Goal: Information Seeking & Learning: Check status

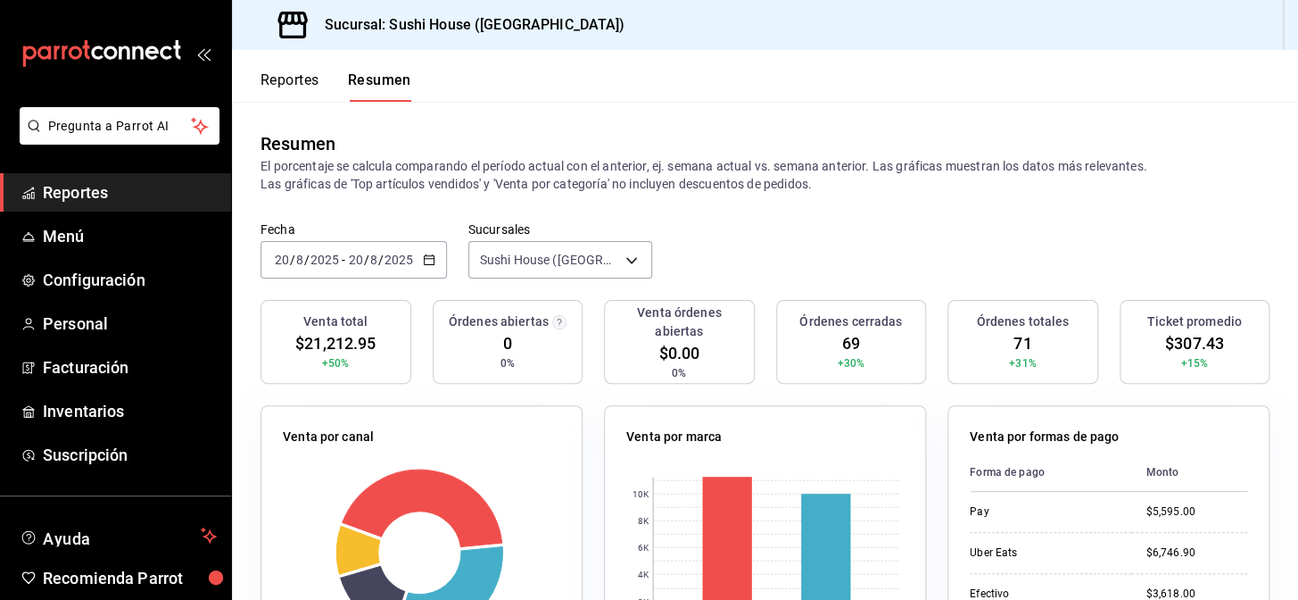
click at [314, 69] on div "Reportes Resumen" at bounding box center [321, 76] width 179 height 52
click at [312, 86] on button "Reportes" at bounding box center [290, 86] width 59 height 30
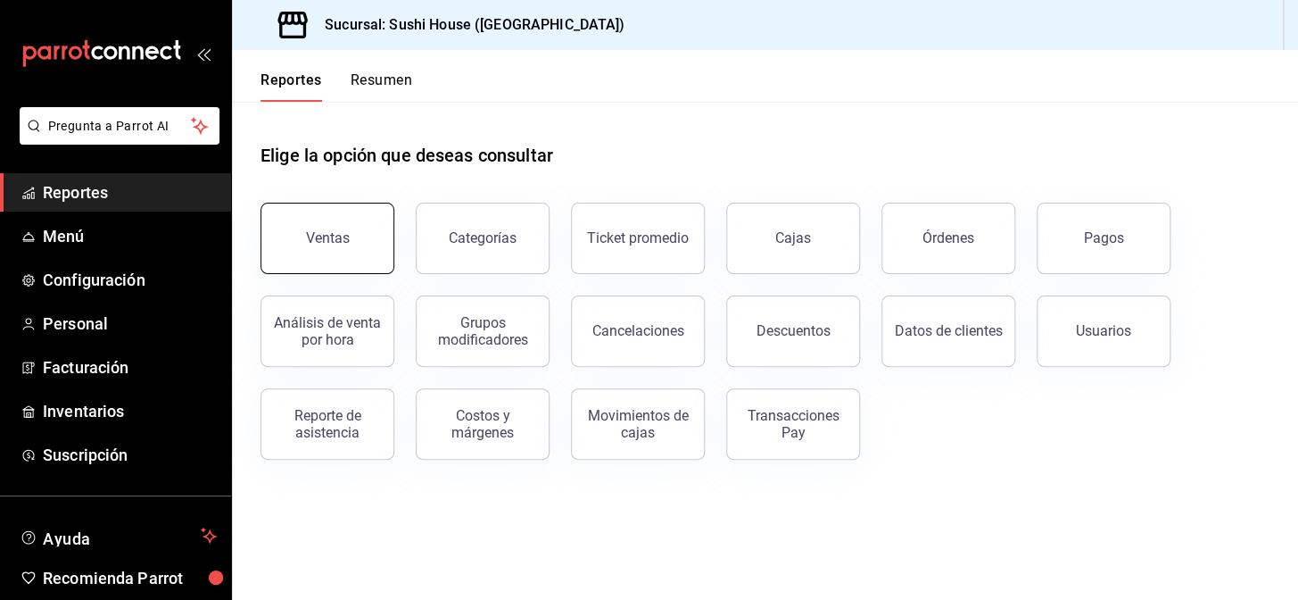
click at [359, 232] on button "Ventas" at bounding box center [328, 238] width 134 height 71
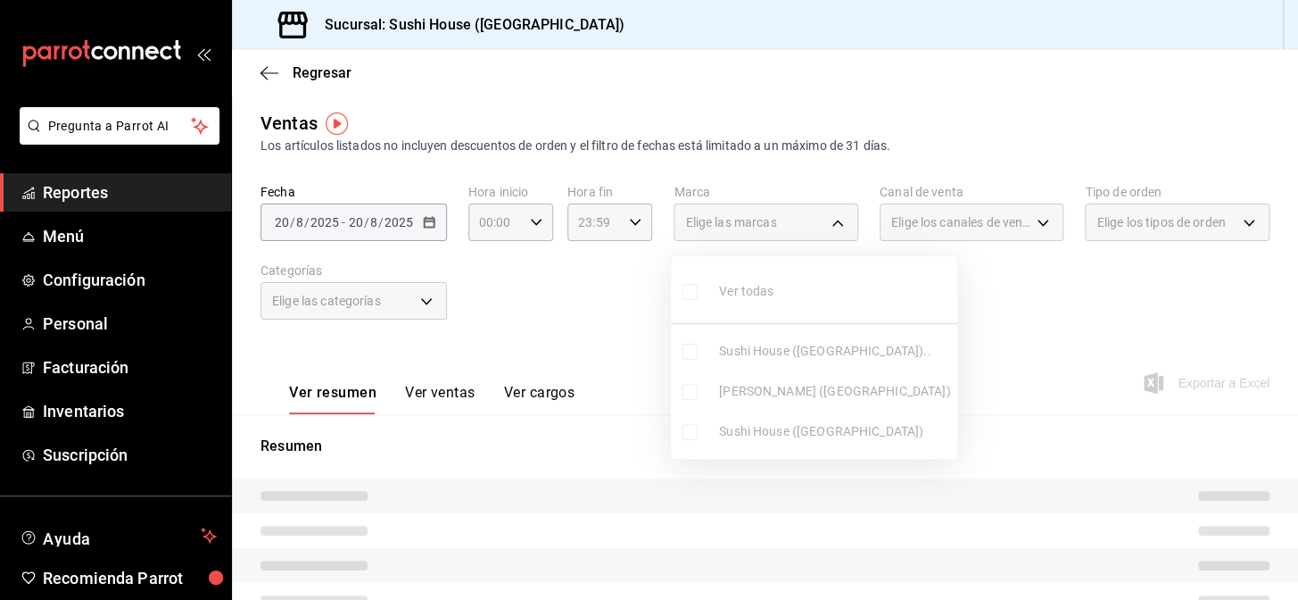
click at [771, 226] on body "Pregunta a Parrot AI Reportes Menú Configuración Personal Facturación Inventari…" at bounding box center [649, 300] width 1298 height 600
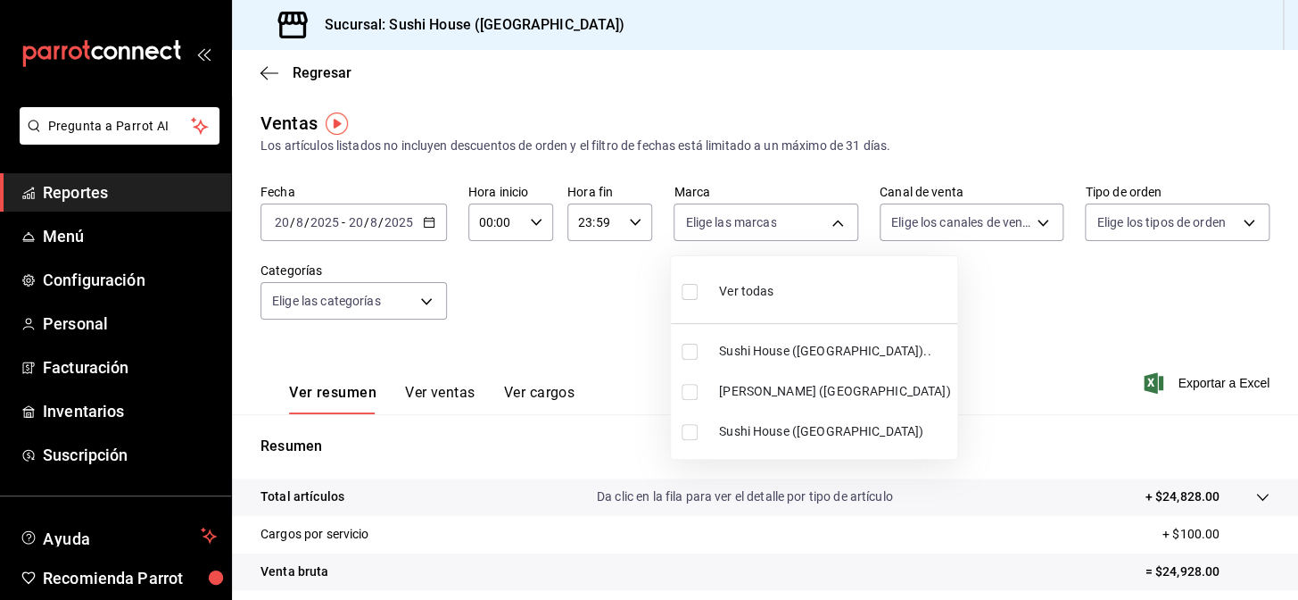
click at [782, 357] on span "Sushi House ([GEOGRAPHIC_DATA]).." at bounding box center [834, 351] width 231 height 19
type input "7dc1bbcc-c854-438a-98a7-f6be28febd34"
checkbox input "true"
click at [794, 435] on span "Sushi House ([GEOGRAPHIC_DATA])" at bounding box center [834, 431] width 231 height 19
type input "7dc1bbcc-c854-438a-98a7-f6be28febd34,fc9d632e-e170-447e-9cd5-70bd0bb3e59f"
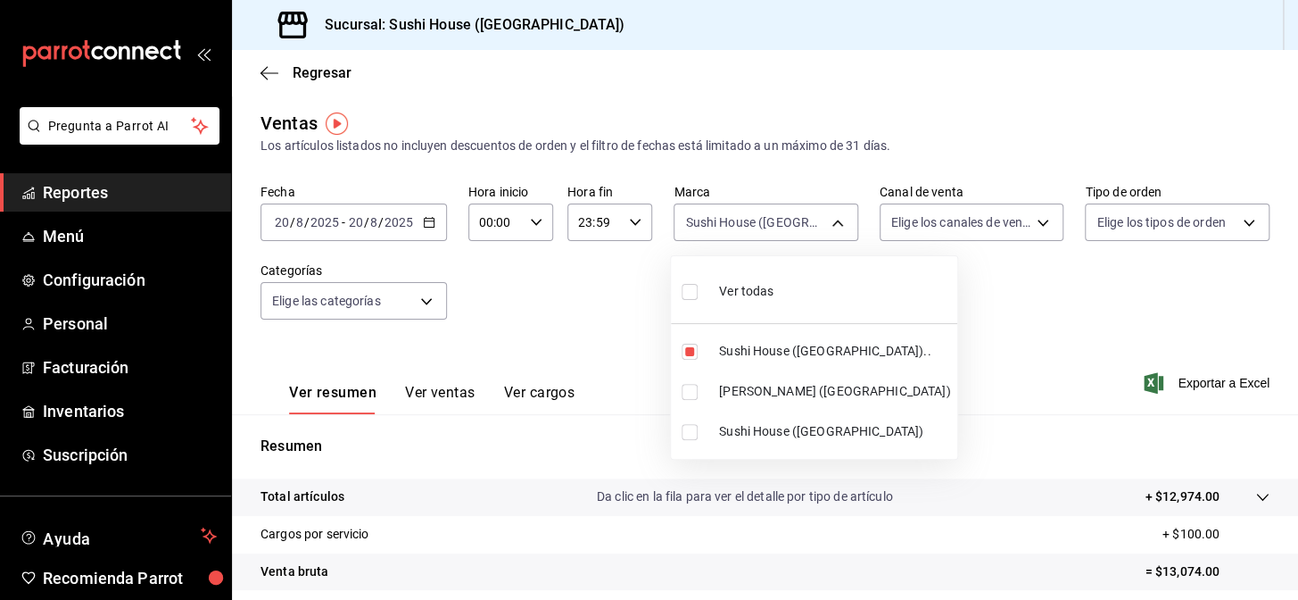
checkbox input "true"
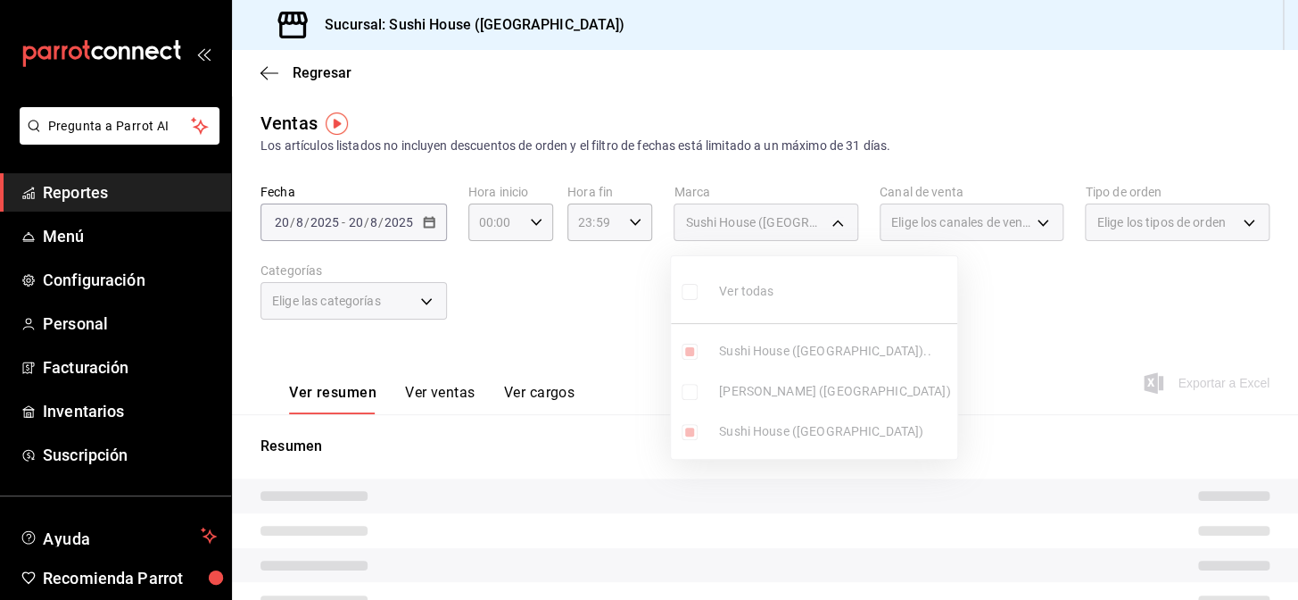
click at [1010, 256] on div at bounding box center [649, 300] width 1298 height 600
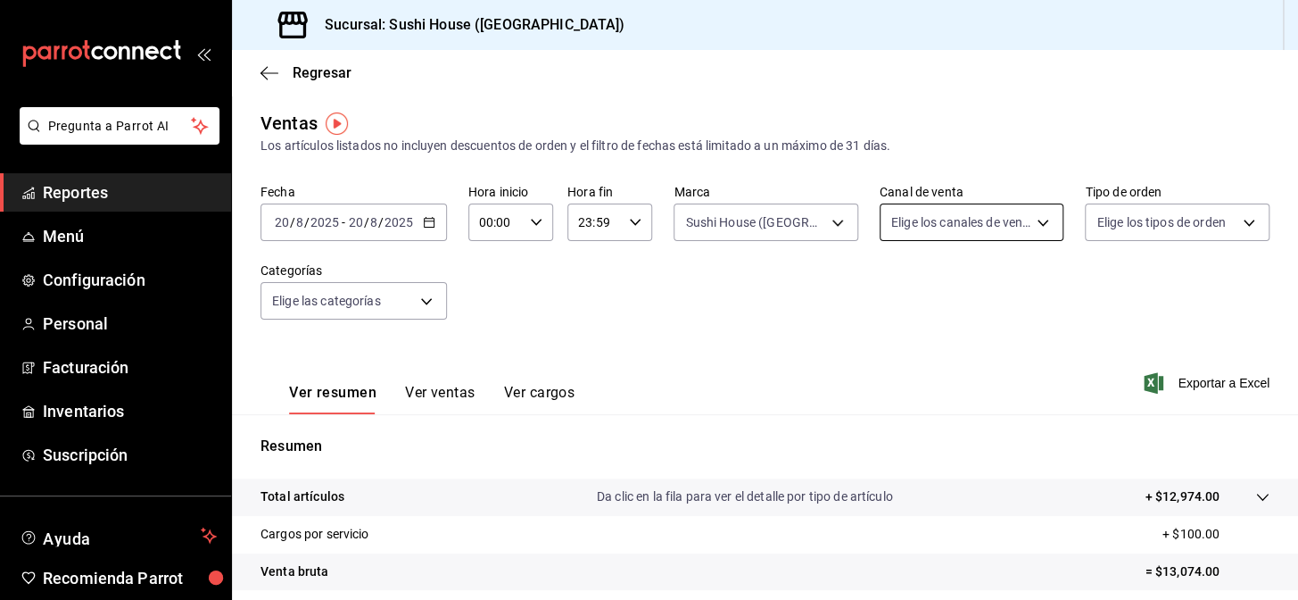
click at [1005, 229] on body "Pregunta a Parrot AI Reportes Menú Configuración Personal Facturación Inventari…" at bounding box center [649, 300] width 1298 height 600
click at [976, 438] on span "Rappi" at bounding box center [984, 431] width 124 height 19
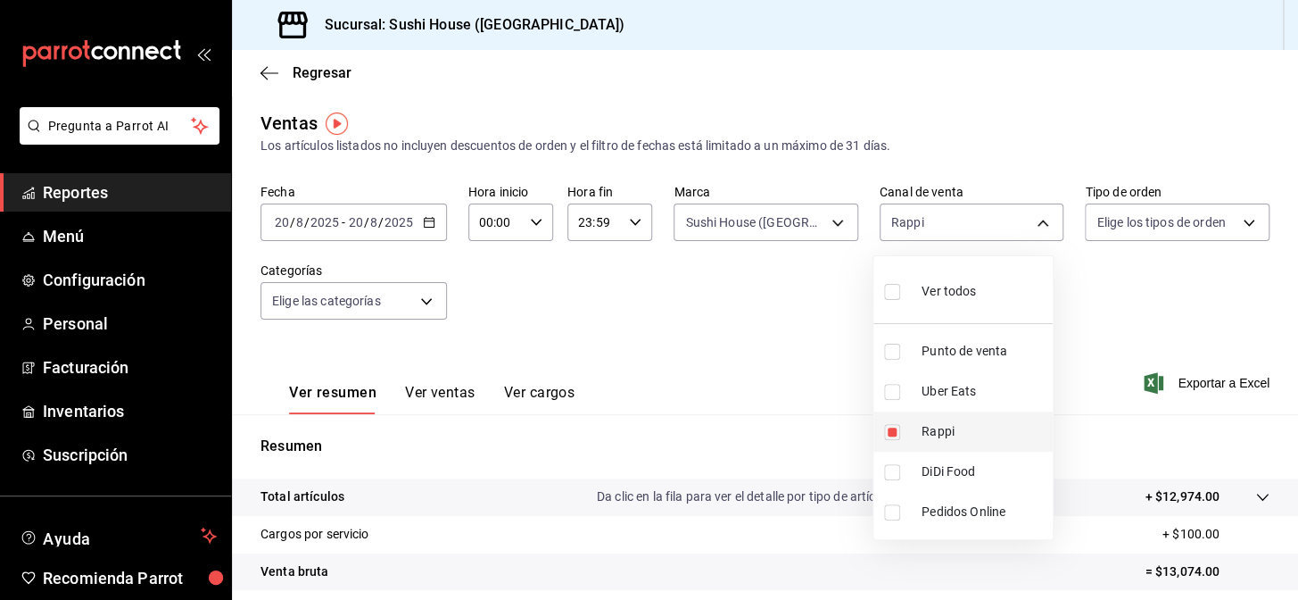
type input "RAPPI"
checkbox input "true"
click at [532, 249] on div at bounding box center [649, 300] width 1298 height 600
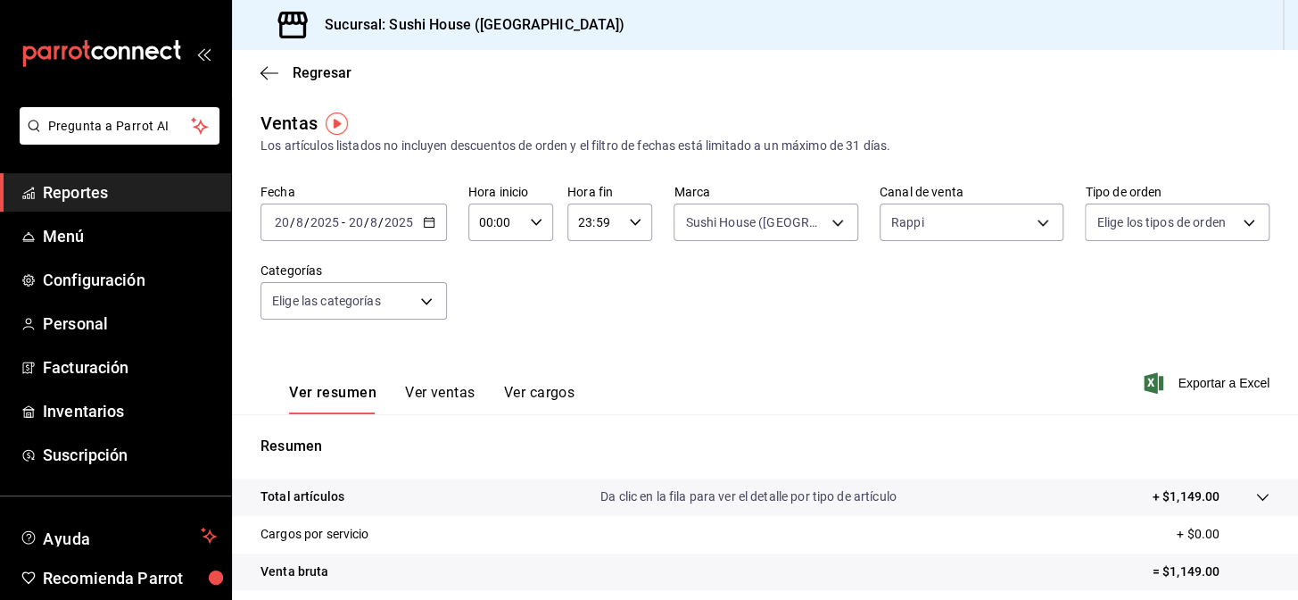
click at [948, 199] on div "Rappi RAPPI" at bounding box center [972, 218] width 185 height 45
click at [941, 219] on body "Pregunta a Parrot AI Reportes Menú Configuración Personal Facturación Inventari…" at bounding box center [649, 300] width 1298 height 600
click at [969, 473] on span "DiDi Food" at bounding box center [984, 471] width 124 height 19
type input "RAPPI,DIDI_FOOD"
checkbox input "true"
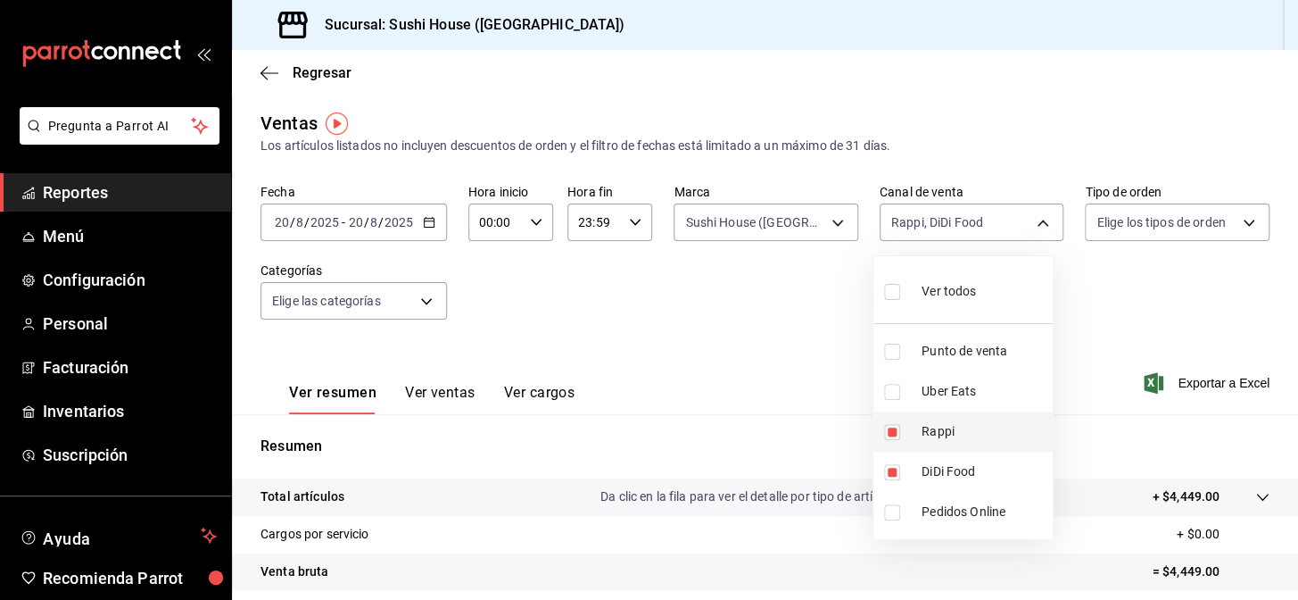
click at [957, 434] on span "Rappi" at bounding box center [984, 431] width 124 height 19
type input "DIDI_FOOD"
checkbox input "false"
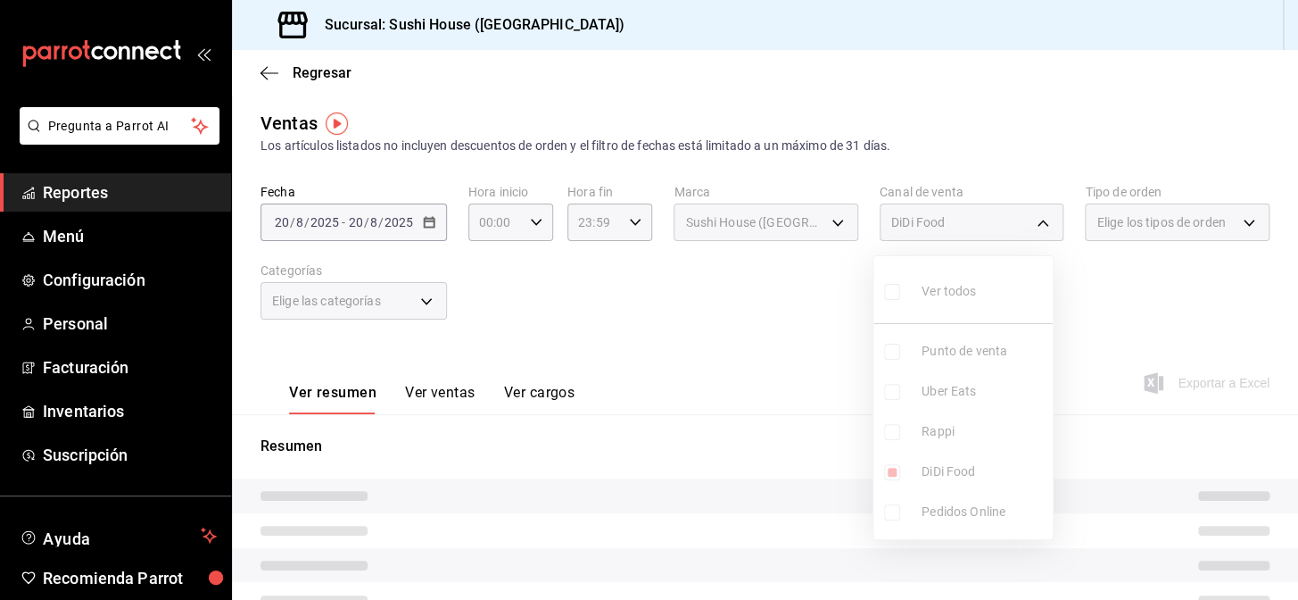
click at [1155, 281] on div at bounding box center [649, 300] width 1298 height 600
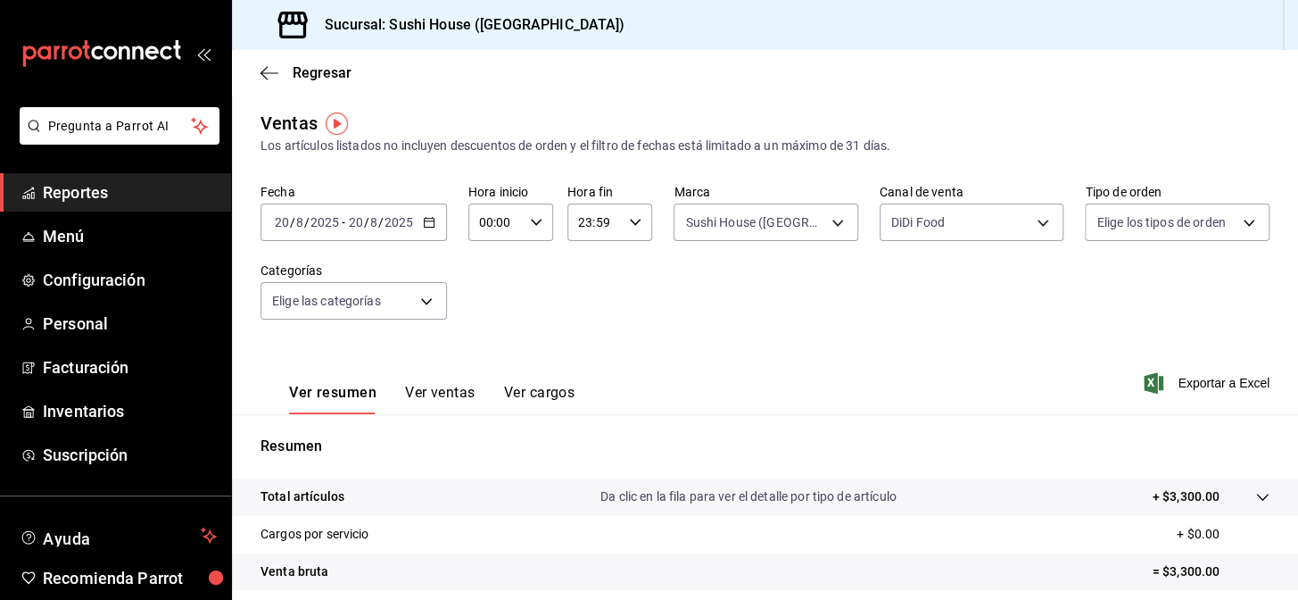
click at [943, 202] on div "DiDi Food DIDI_FOOD" at bounding box center [972, 218] width 185 height 45
click at [938, 228] on body "Pregunta a Parrot AI Reportes Menú Configuración Personal Facturación Inventari…" at bounding box center [649, 300] width 1298 height 600
click at [990, 403] on li "Uber Eats" at bounding box center [963, 391] width 179 height 40
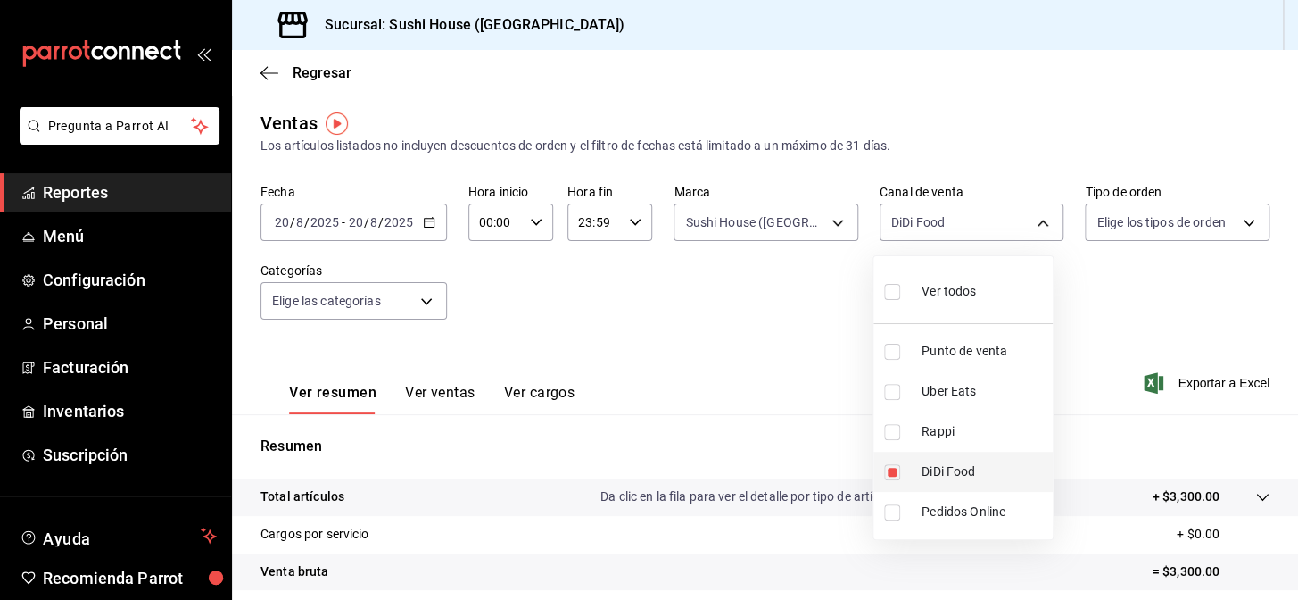
type input "DIDI_FOOD,UBER_EATS"
checkbox input "true"
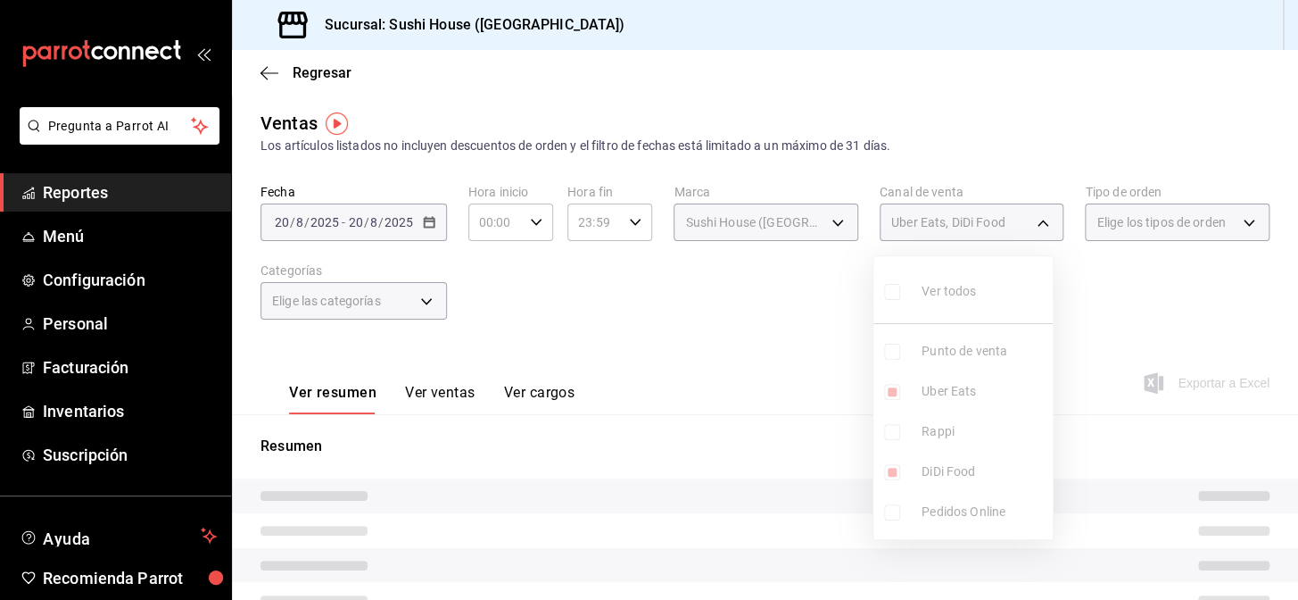
click at [971, 473] on span "DiDi Food" at bounding box center [984, 471] width 124 height 19
type input "UBER_EATS"
checkbox input "false"
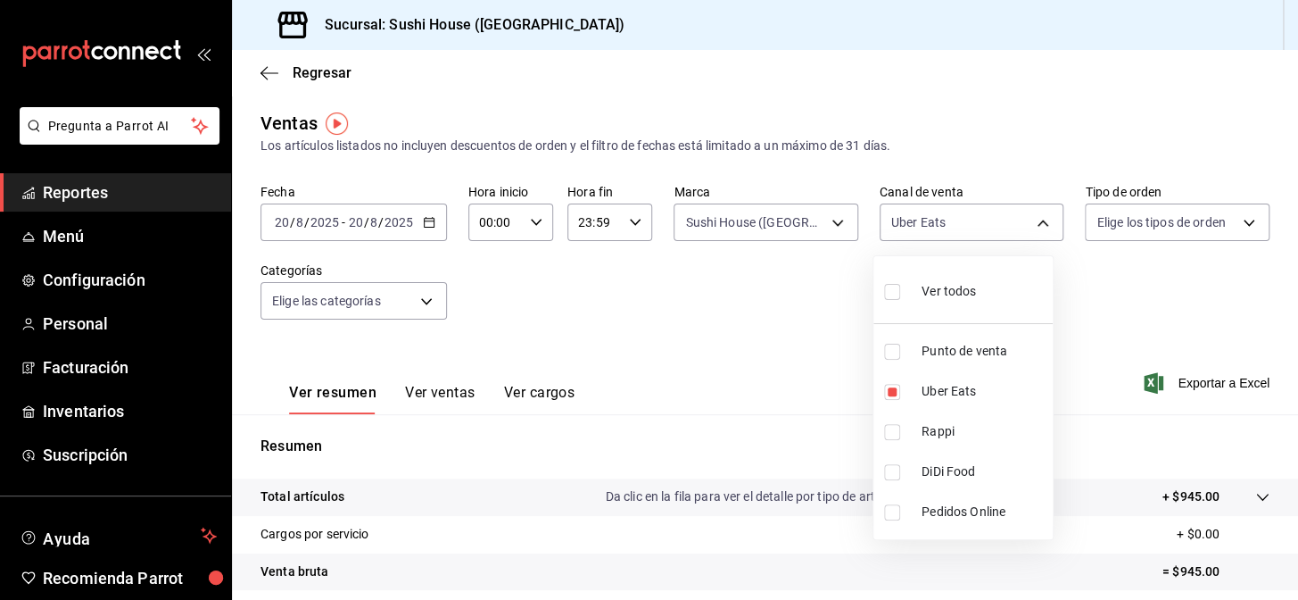
click at [1150, 317] on div at bounding box center [649, 300] width 1298 height 600
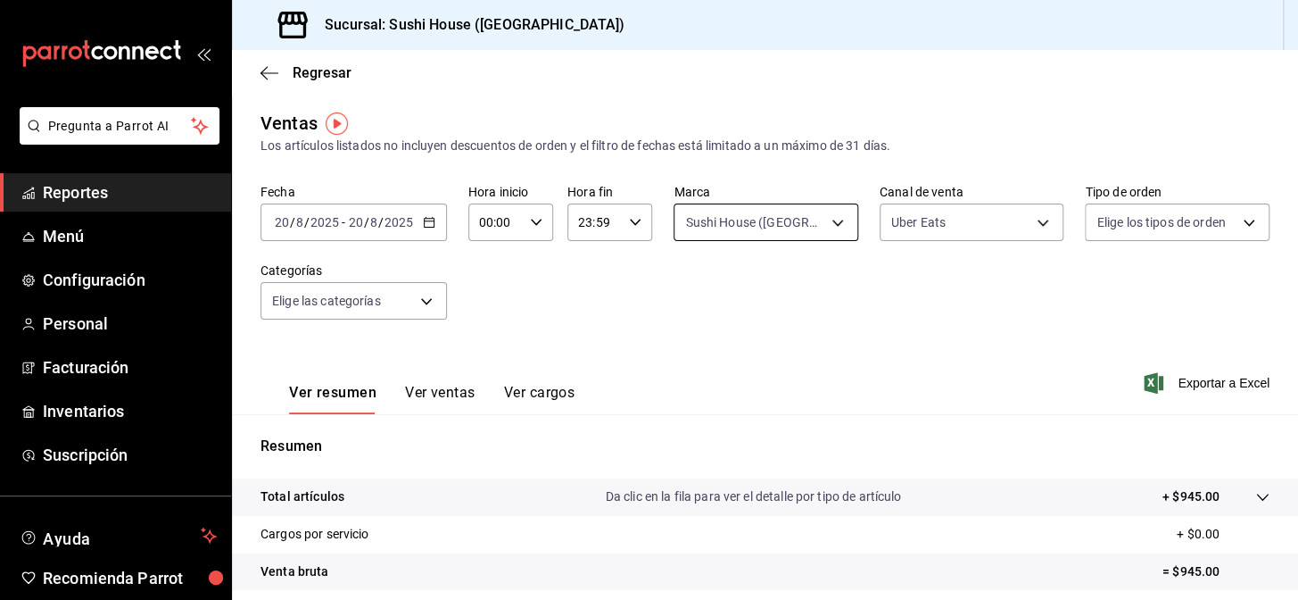
click at [827, 224] on body "Pregunta a Parrot AI Reportes Menú Configuración Personal Facturación Inventari…" at bounding box center [649, 300] width 1298 height 600
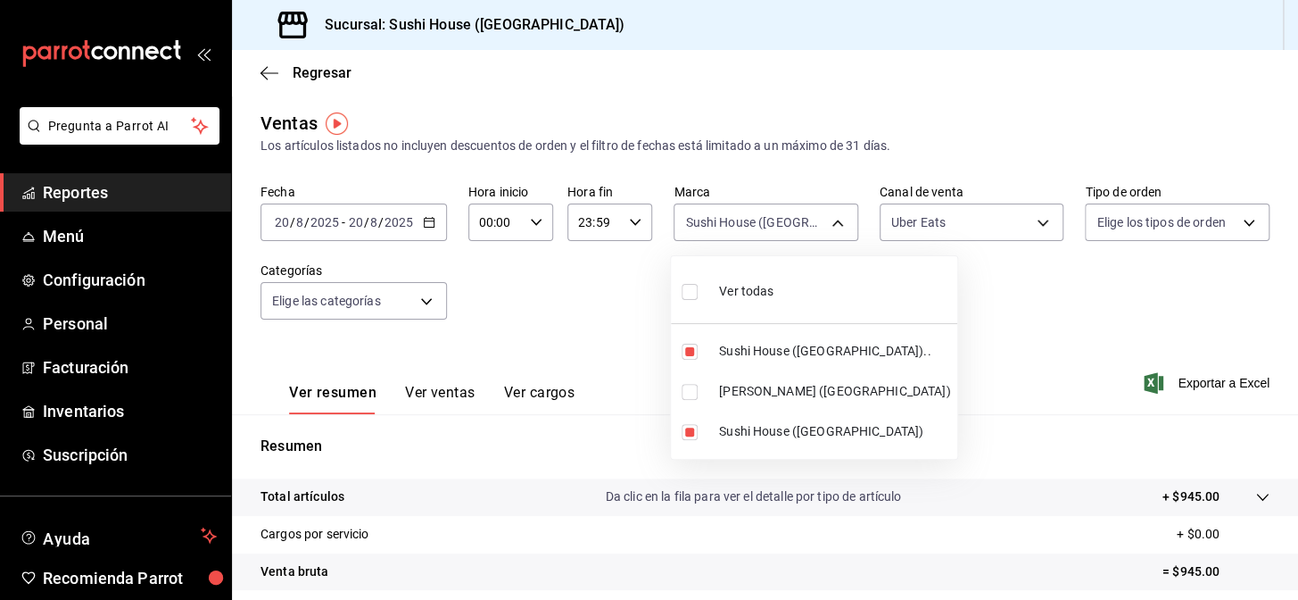
click at [802, 390] on span "[PERSON_NAME] ([GEOGRAPHIC_DATA])" at bounding box center [834, 391] width 231 height 19
type input "7dc1bbcc-c854-438a-98a7-f6be28febd34,fc9d632e-e170-447e-9cd5-70bd0bb3e59f,74f61…"
checkbox input "true"
click at [789, 354] on span "Sushi House ([GEOGRAPHIC_DATA]).." at bounding box center [834, 351] width 231 height 19
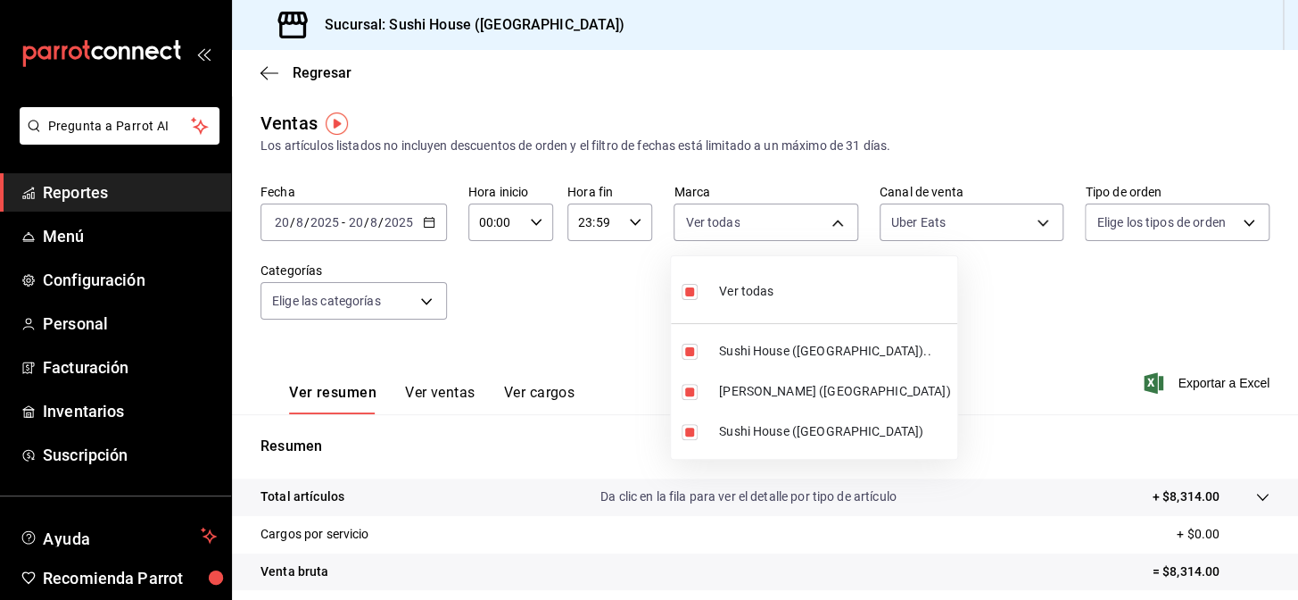
type input "fc9d632e-e170-447e-9cd5-70bd0bb3e59f,74f618c1-62af-4f1c-9f59-932c5bb3cccb"
checkbox input "false"
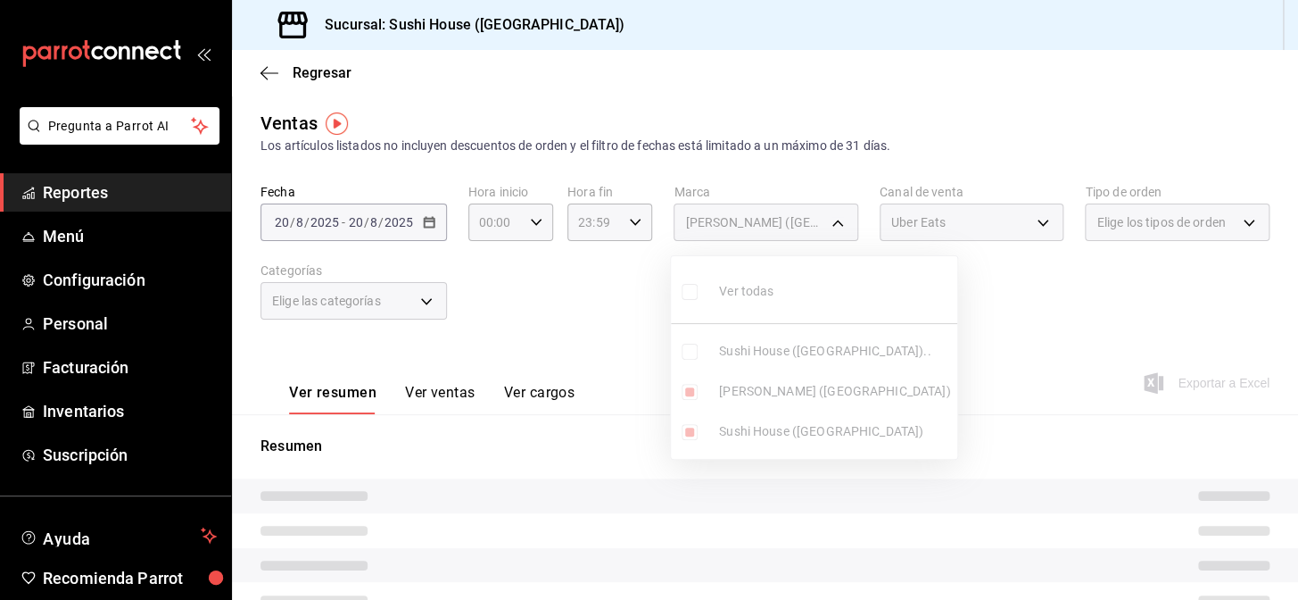
click at [805, 429] on ul "Ver todas Sushi House (Galicia).. Genki Poke (GALICIA) Sushi House (Galicia)" at bounding box center [814, 357] width 286 height 203
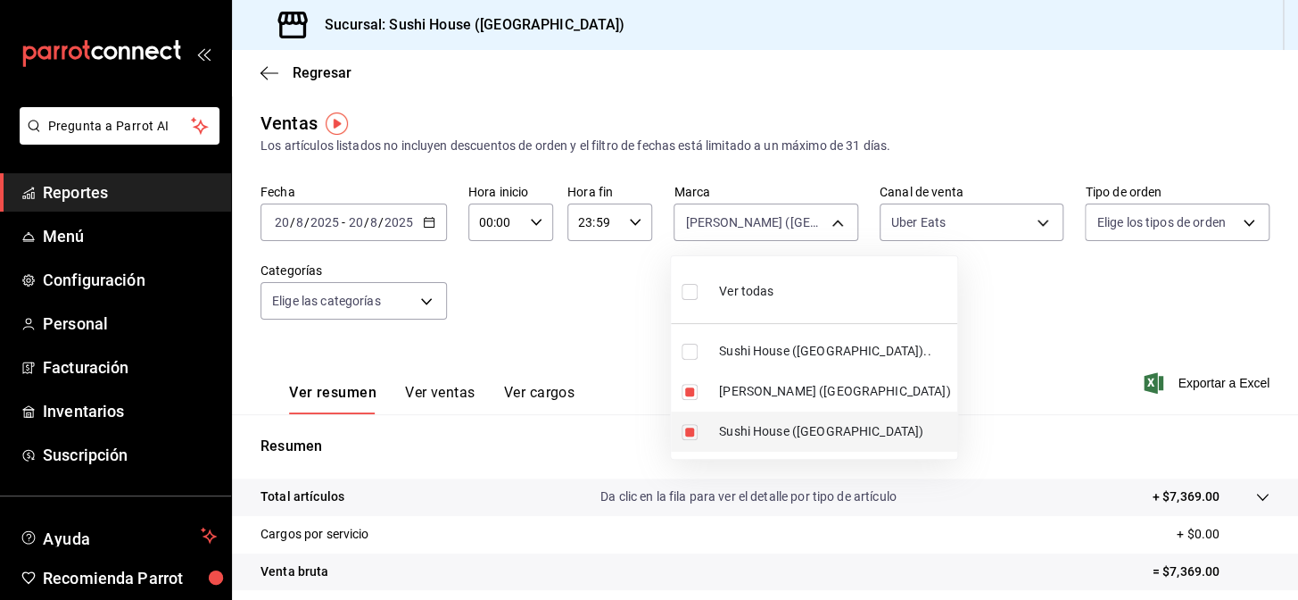
click at [806, 429] on span "Sushi House ([GEOGRAPHIC_DATA])" at bounding box center [834, 431] width 231 height 19
type input "74f618c1-62af-4f1c-9f59-932c5bb3cccb"
checkbox input "false"
click at [1033, 261] on div at bounding box center [649, 300] width 1298 height 600
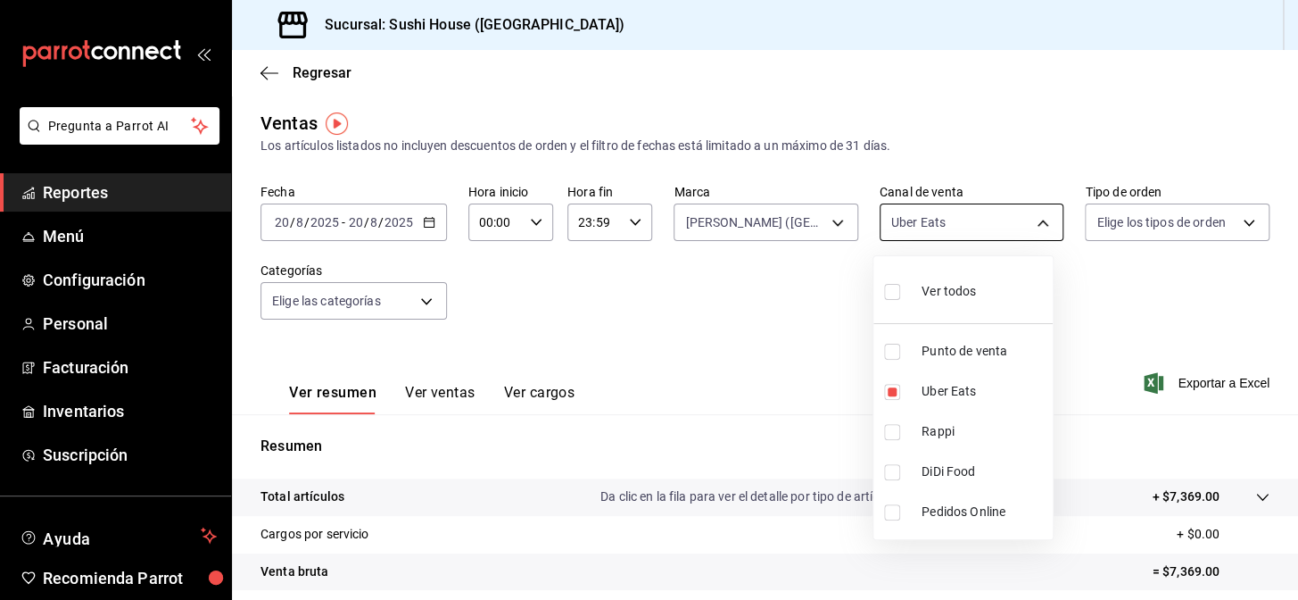
click at [965, 204] on body "Pregunta a Parrot AI Reportes Menú Configuración Personal Facturación Inventari…" at bounding box center [649, 300] width 1298 height 600
click at [991, 487] on li "DiDi Food" at bounding box center [963, 472] width 179 height 40
type input "UBER_EATS,DIDI_FOOD"
checkbox input "true"
click at [964, 396] on span "Uber Eats" at bounding box center [984, 391] width 124 height 19
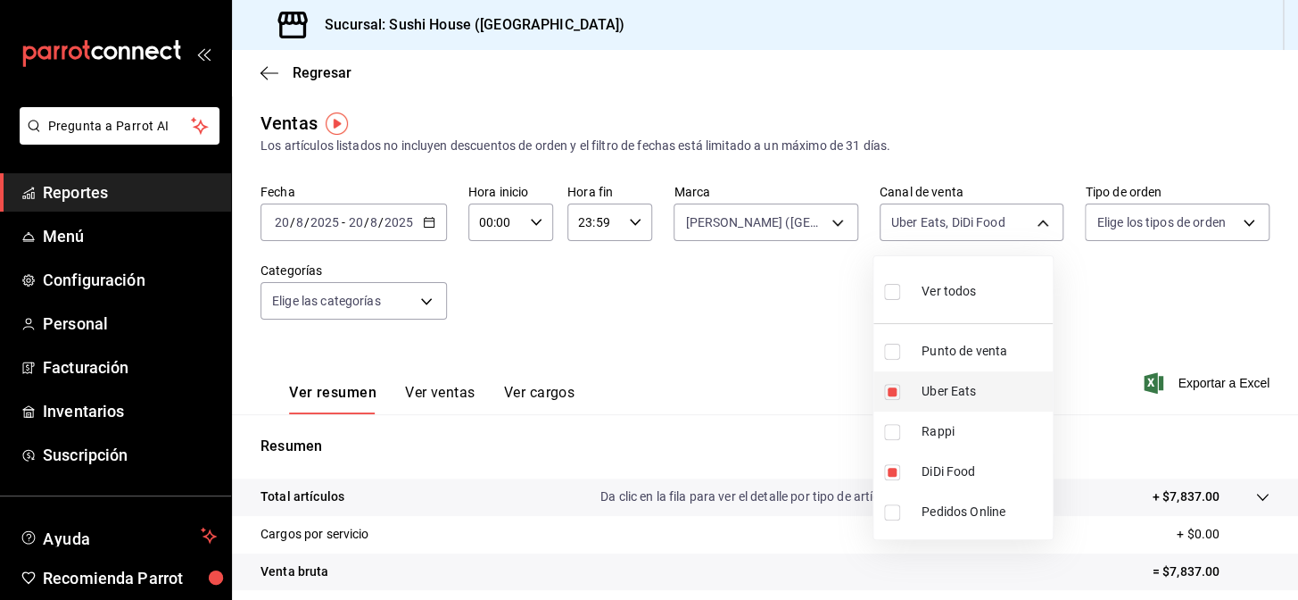
type input "DIDI_FOOD"
checkbox input "false"
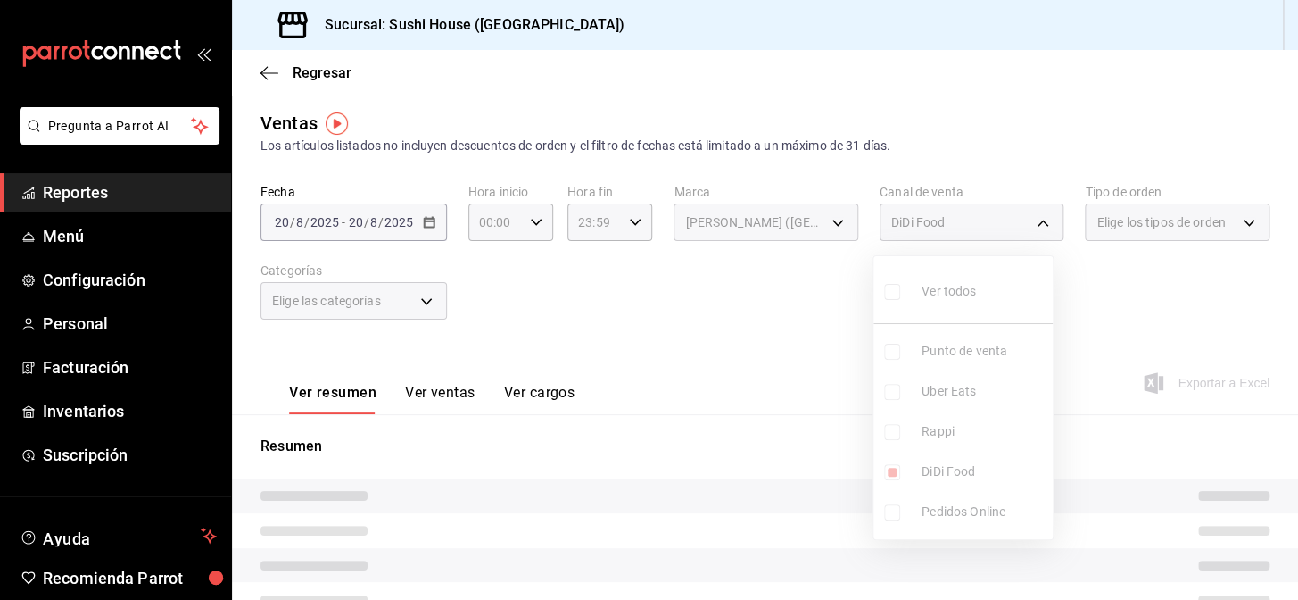
click at [1189, 294] on div at bounding box center [649, 300] width 1298 height 600
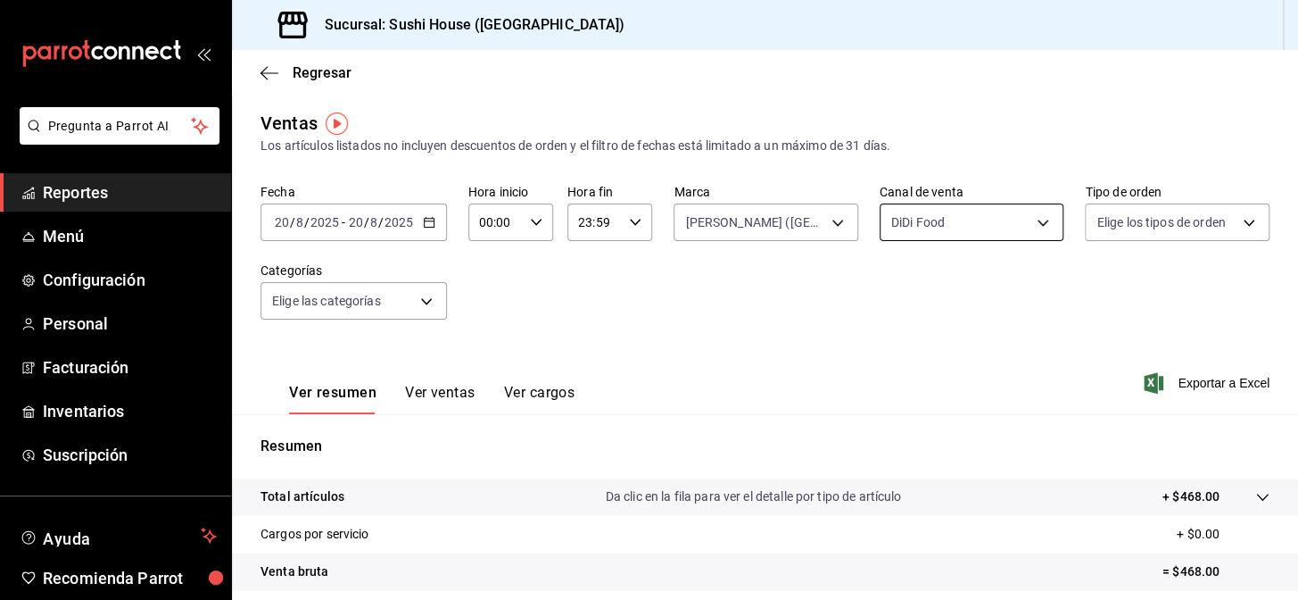
click at [1000, 226] on body "Pregunta a Parrot AI Reportes Menú Configuración Personal Facturación Inventari…" at bounding box center [649, 300] width 1298 height 600
click at [945, 423] on span "Rappi" at bounding box center [984, 431] width 124 height 19
type input "DIDI_FOOD,RAPPI"
checkbox input "true"
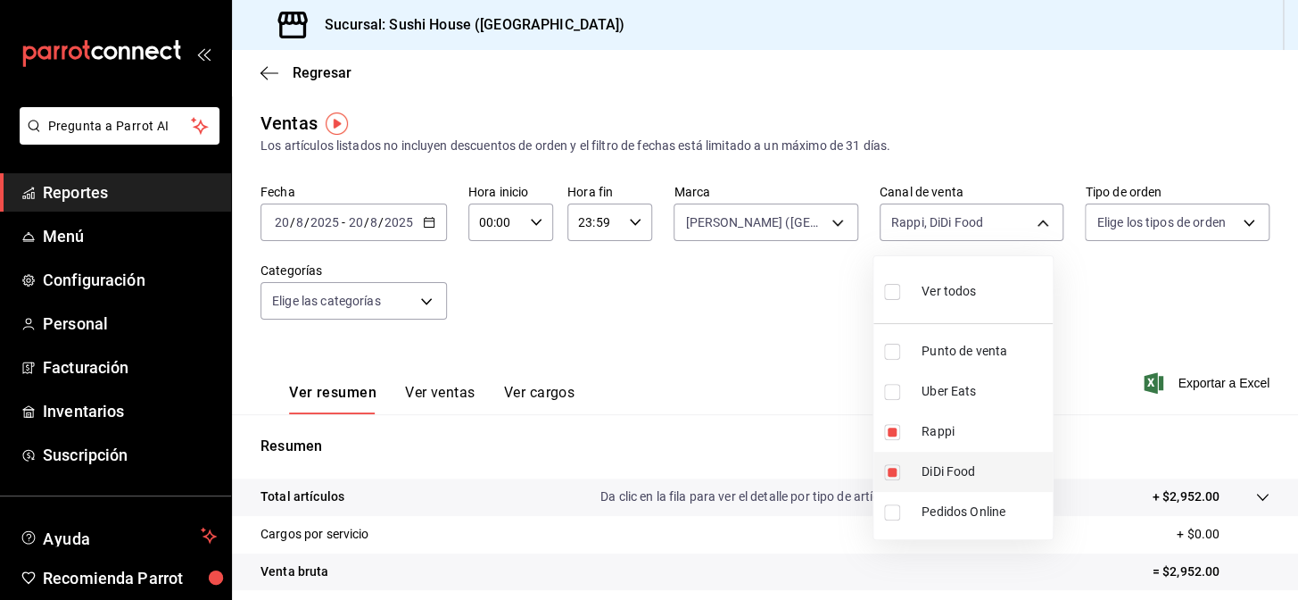
click at [963, 474] on span "DiDi Food" at bounding box center [984, 471] width 124 height 19
type input "RAPPI"
checkbox input "false"
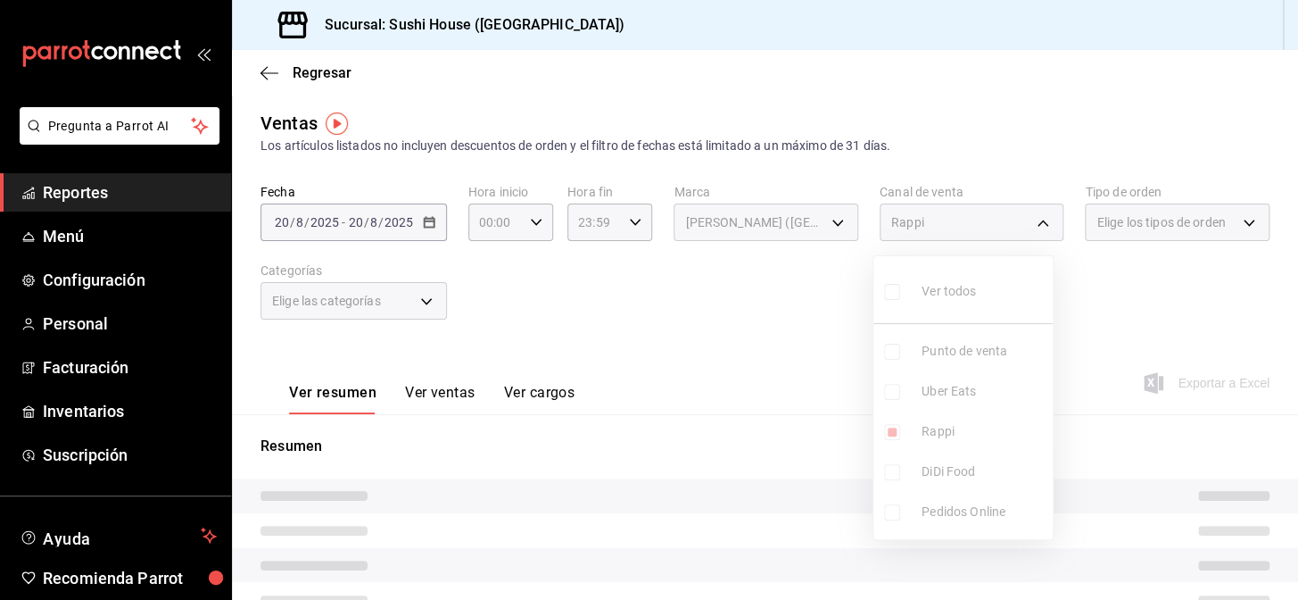
click at [1141, 298] on div at bounding box center [649, 300] width 1298 height 600
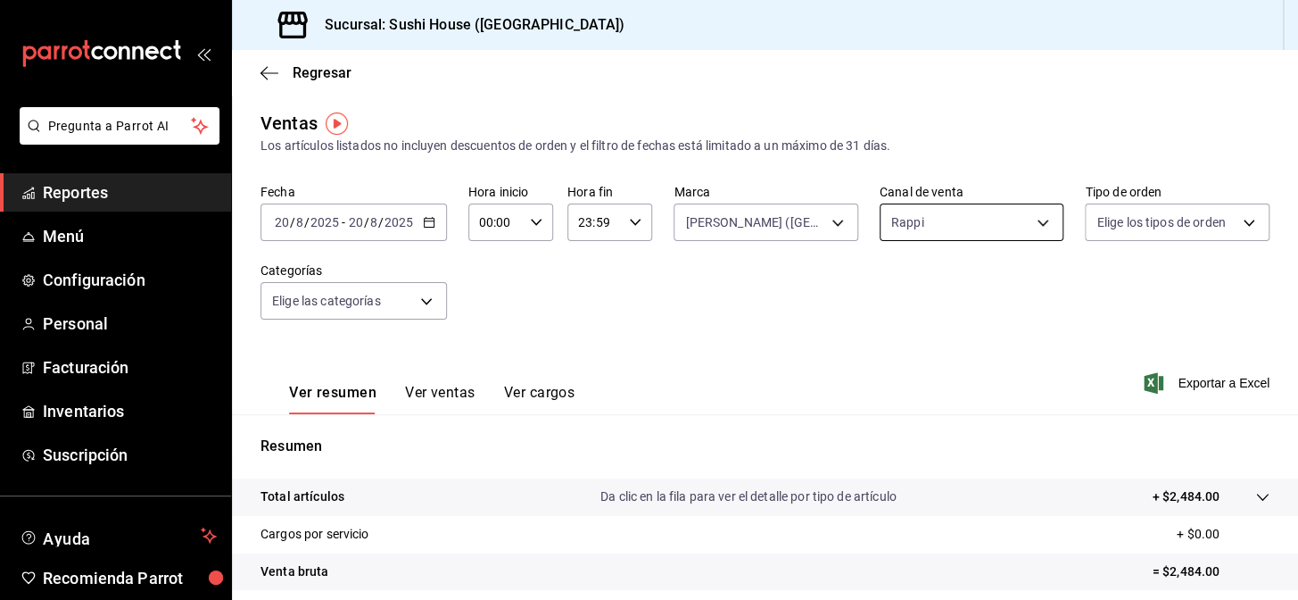
click at [961, 218] on body "Pregunta a Parrot AI Reportes Menú Configuración Personal Facturación Inventari…" at bounding box center [649, 300] width 1298 height 600
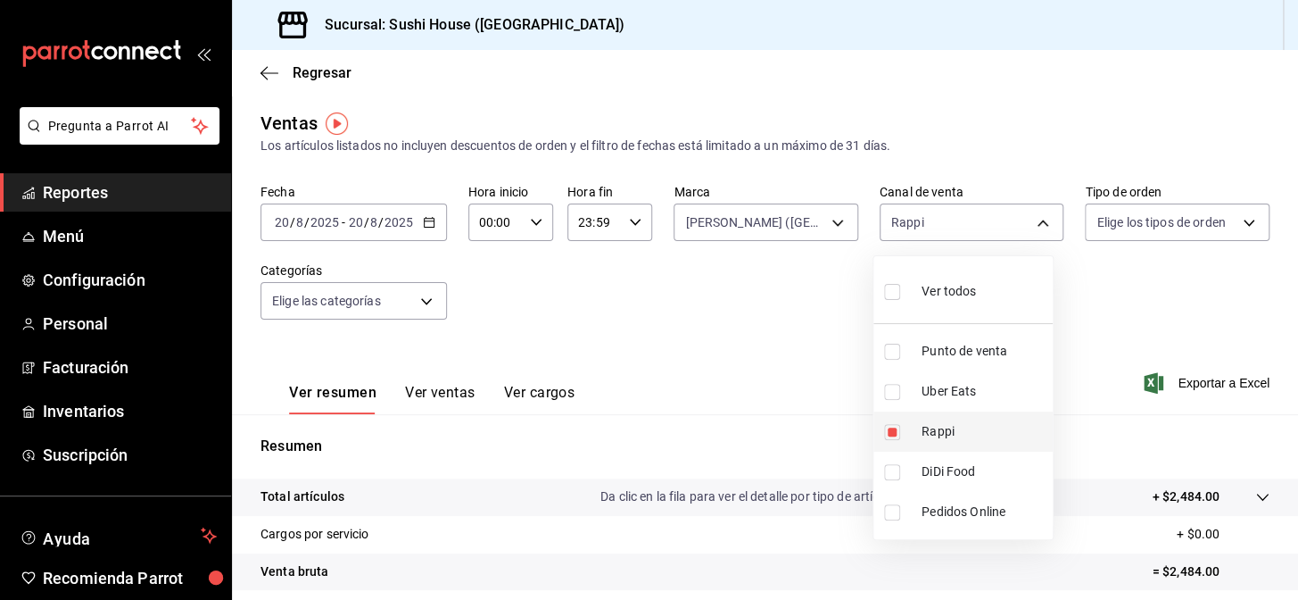
click at [975, 420] on li "Rappi" at bounding box center [963, 431] width 179 height 40
checkbox input "false"
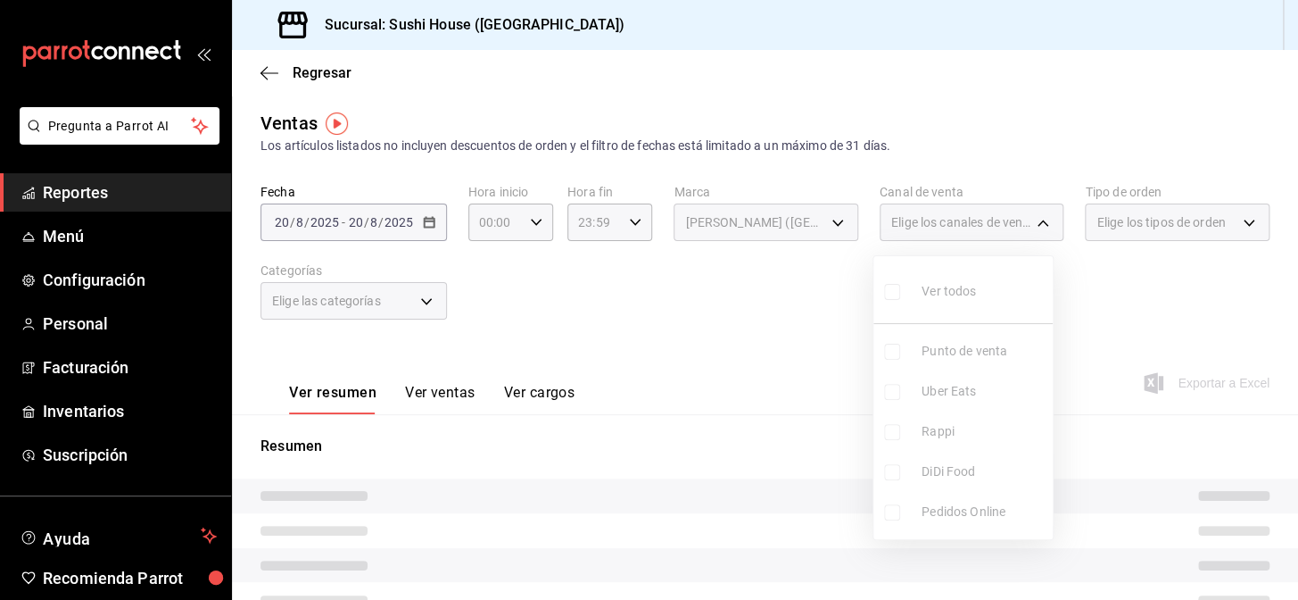
drag, startPoint x: 800, startPoint y: 300, endPoint x: 765, endPoint y: 235, distance: 74.3
click at [800, 298] on div at bounding box center [649, 300] width 1298 height 600
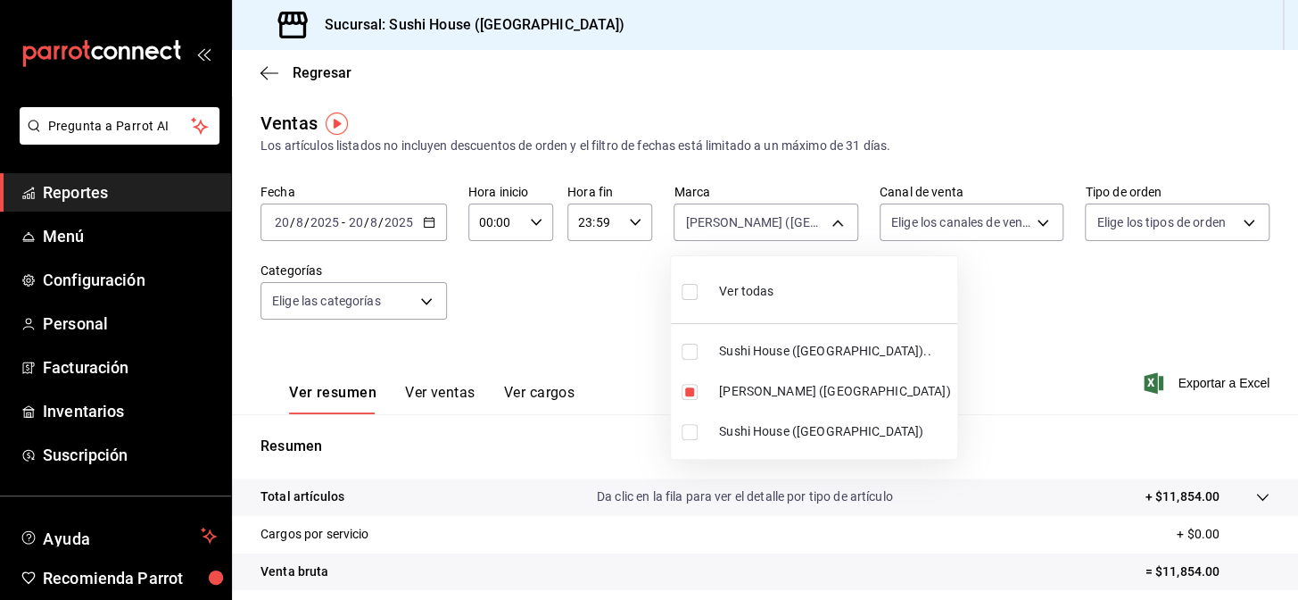
click at [764, 219] on body "Pregunta a Parrot AI Reportes Menú Configuración Personal Facturación Inventari…" at bounding box center [649, 300] width 1298 height 600
drag, startPoint x: 743, startPoint y: 298, endPoint x: 845, endPoint y: 319, distance: 104.0
click at [744, 298] on span "Ver todas" at bounding box center [746, 291] width 54 height 19
type input "7dc1bbcc-c854-438a-98a7-f6be28febd34,74f618c1-62af-4f1c-9f59-932c5bb3cccb,fc9d6…"
checkbox input "true"
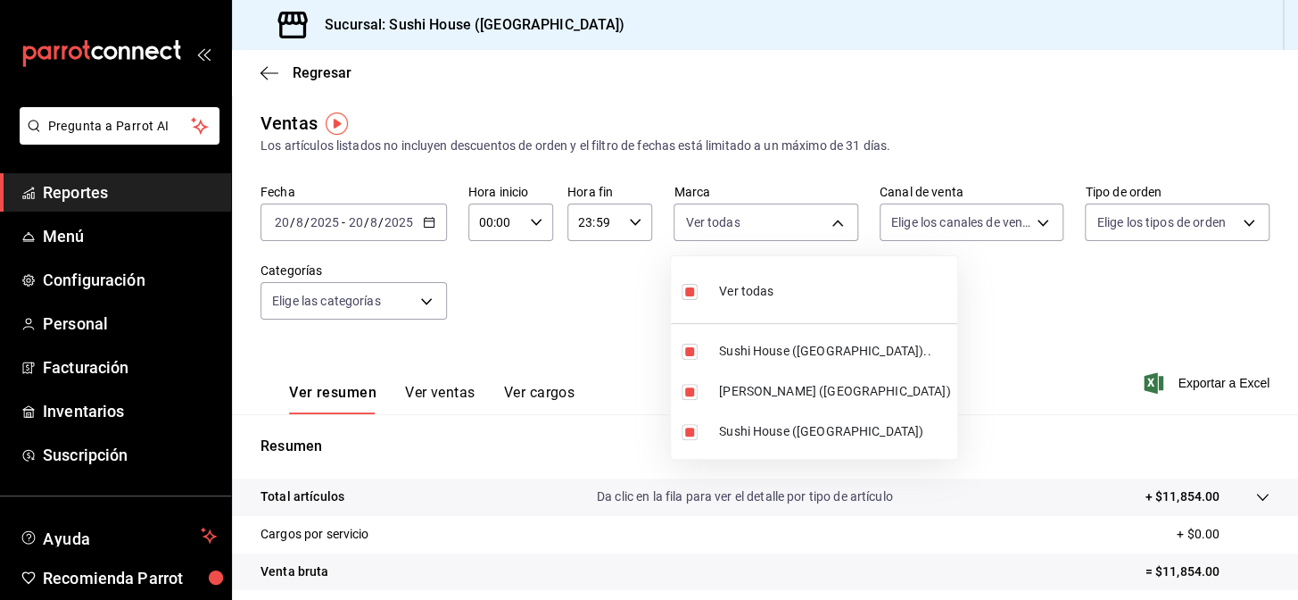
checkbox input "true"
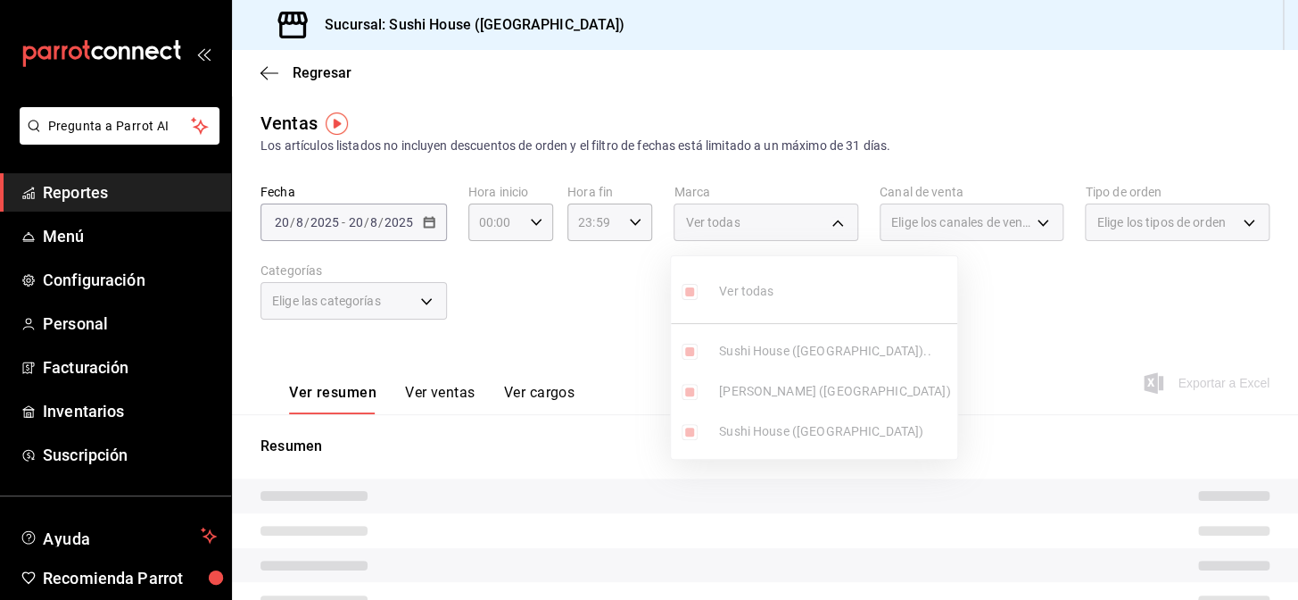
drag, startPoint x: 952, startPoint y: 293, endPoint x: 1093, endPoint y: 270, distance: 142.8
click at [961, 294] on div at bounding box center [649, 300] width 1298 height 600
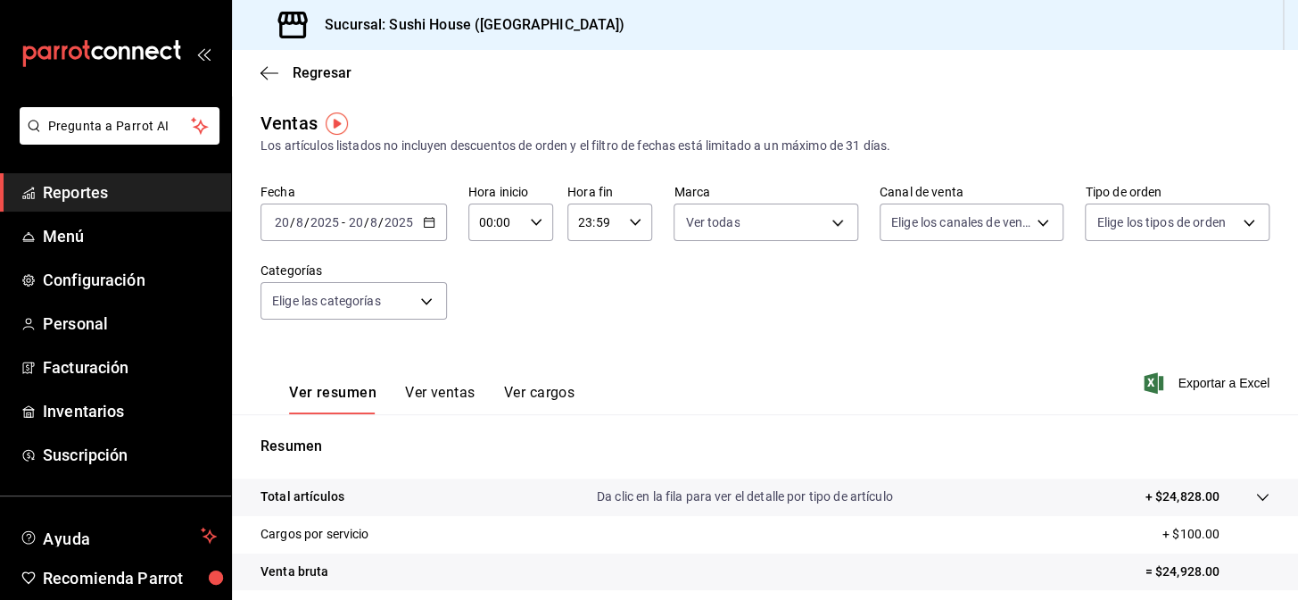
click at [1158, 232] on body "Pregunta a Parrot AI Reportes Menú Configuración Personal Facturación Inventari…" at bounding box center [649, 300] width 1298 height 600
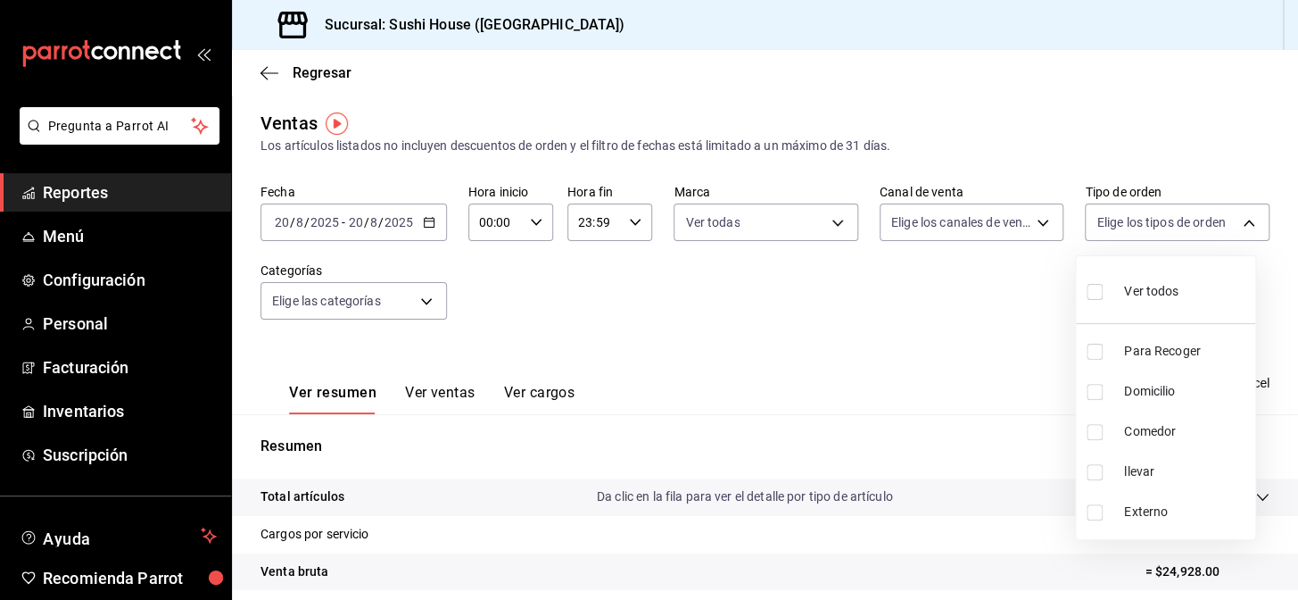
click at [1174, 390] on span "Domicilio" at bounding box center [1186, 391] width 124 height 19
type input "c813e250-a487-4472-927d-f84c1c5aa0d0"
checkbox input "true"
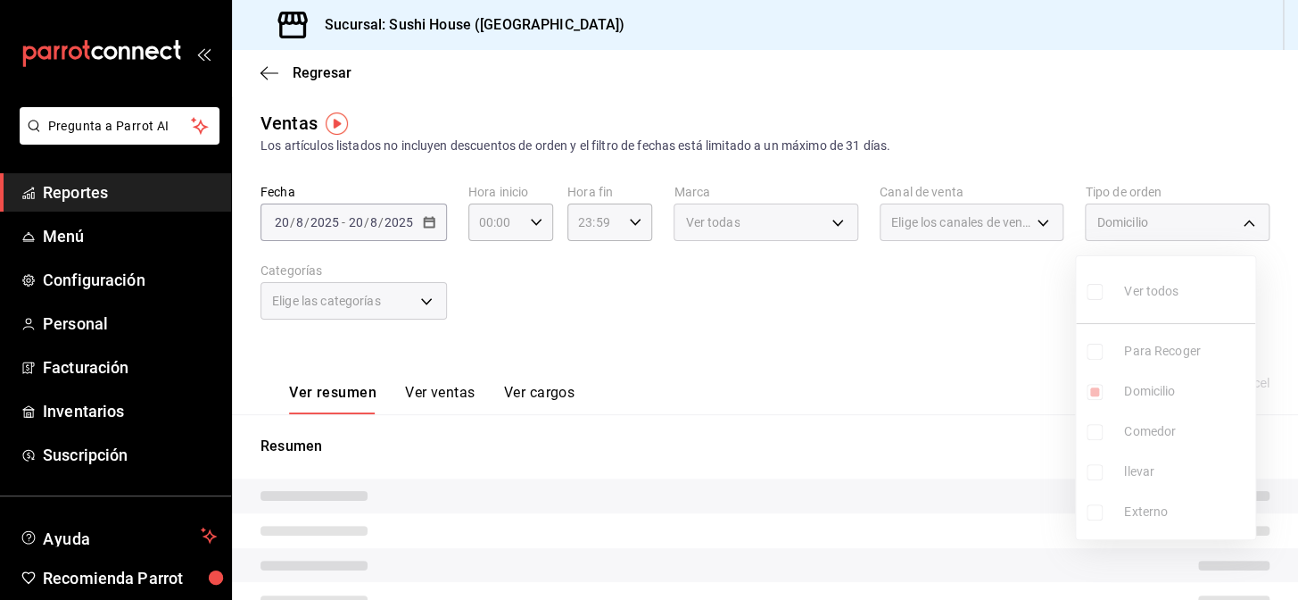
drag, startPoint x: 1037, startPoint y: 362, endPoint x: 998, endPoint y: 357, distance: 39.6
click at [1035, 362] on div at bounding box center [649, 300] width 1298 height 600
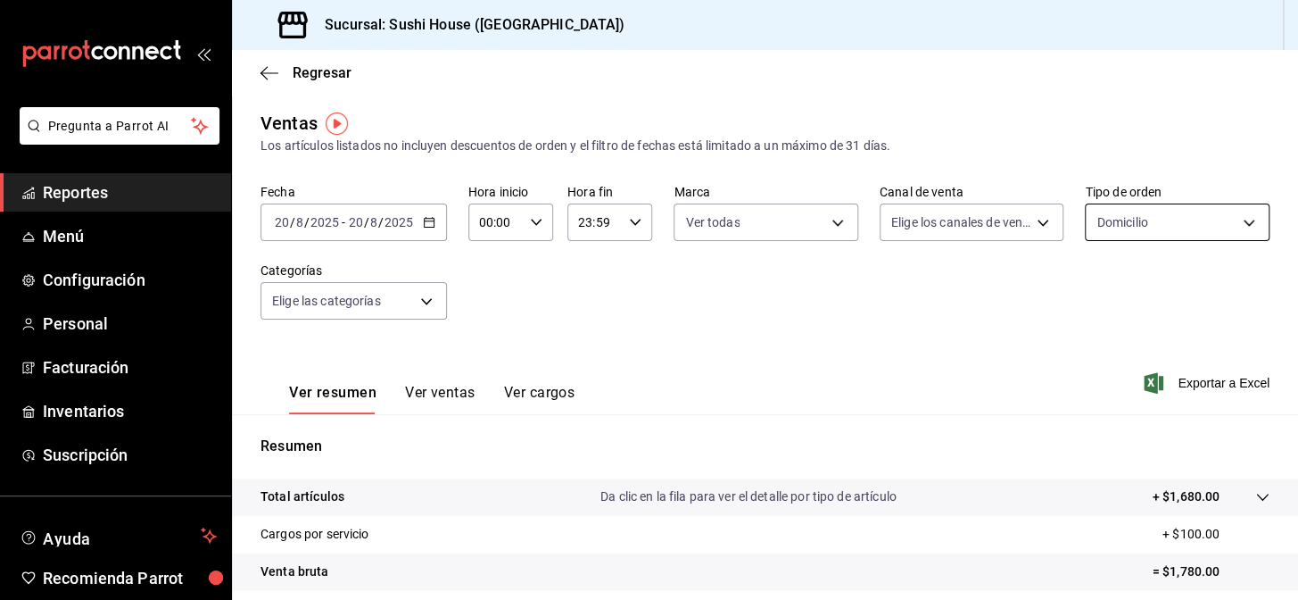
click at [1116, 228] on body "Pregunta a Parrot AI Reportes Menú Configuración Personal Facturación Inventari…" at bounding box center [649, 300] width 1298 height 600
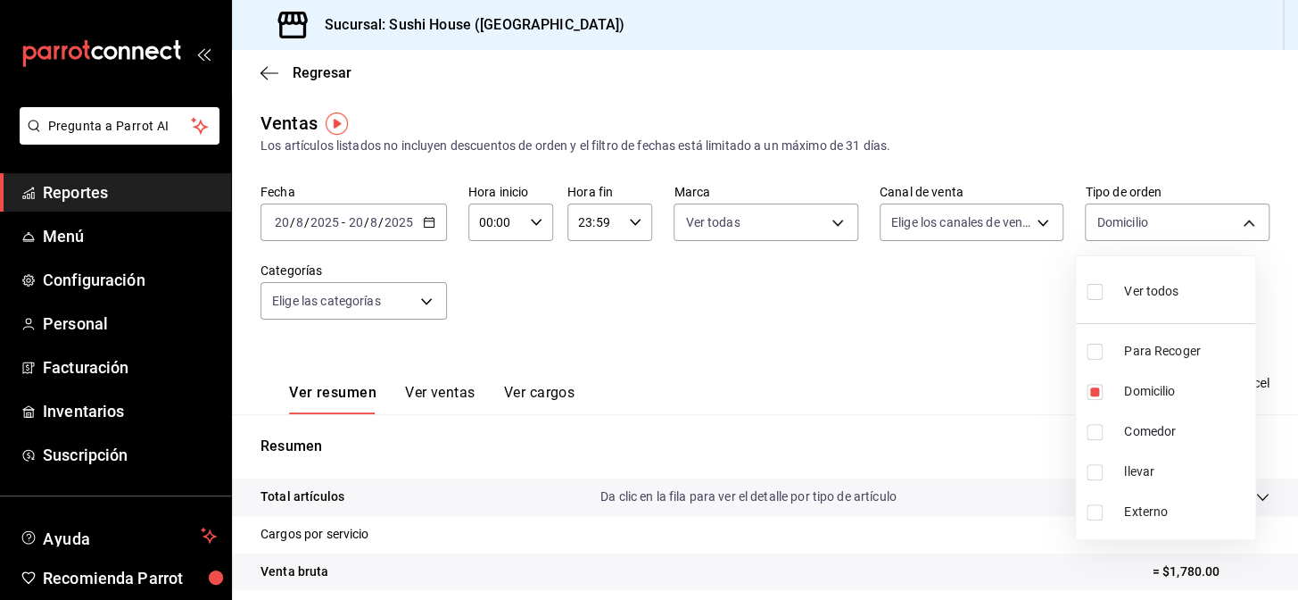
click at [1105, 305] on div "Ver todos" at bounding box center [1133, 289] width 92 height 38
type input "9d316b26-ed3c-41d9-ac2e-659a84dac7c1,c813e250-a487-4472-927d-f84c1c5aa0d0,53da9…"
checkbox input "true"
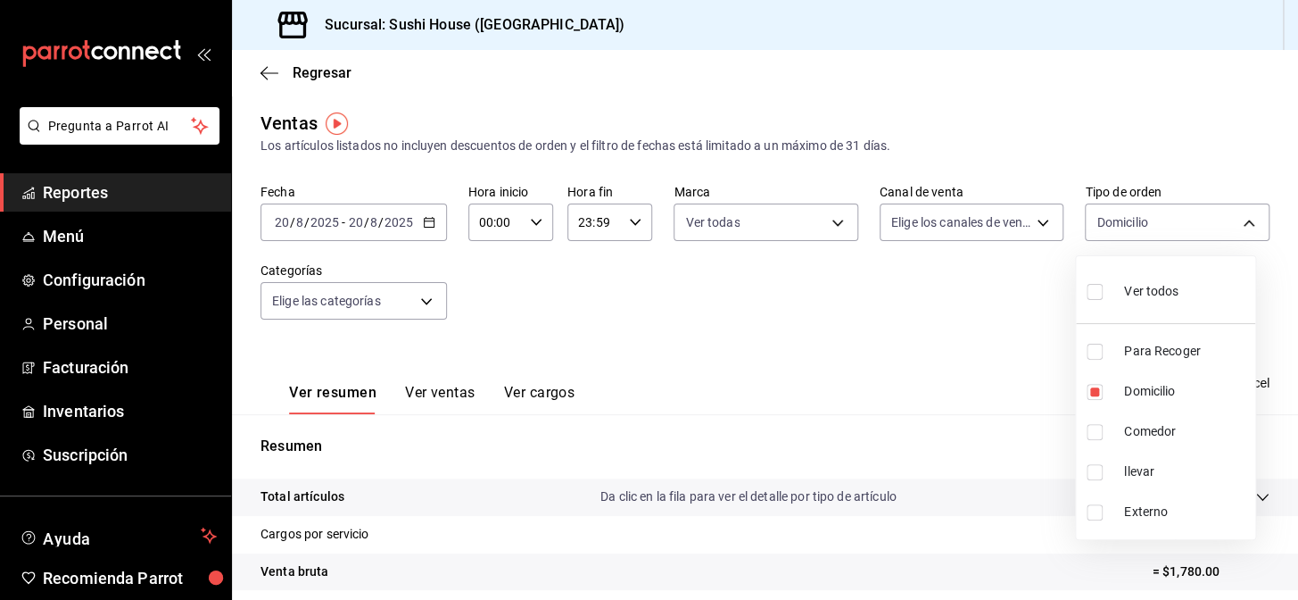
checkbox input "true"
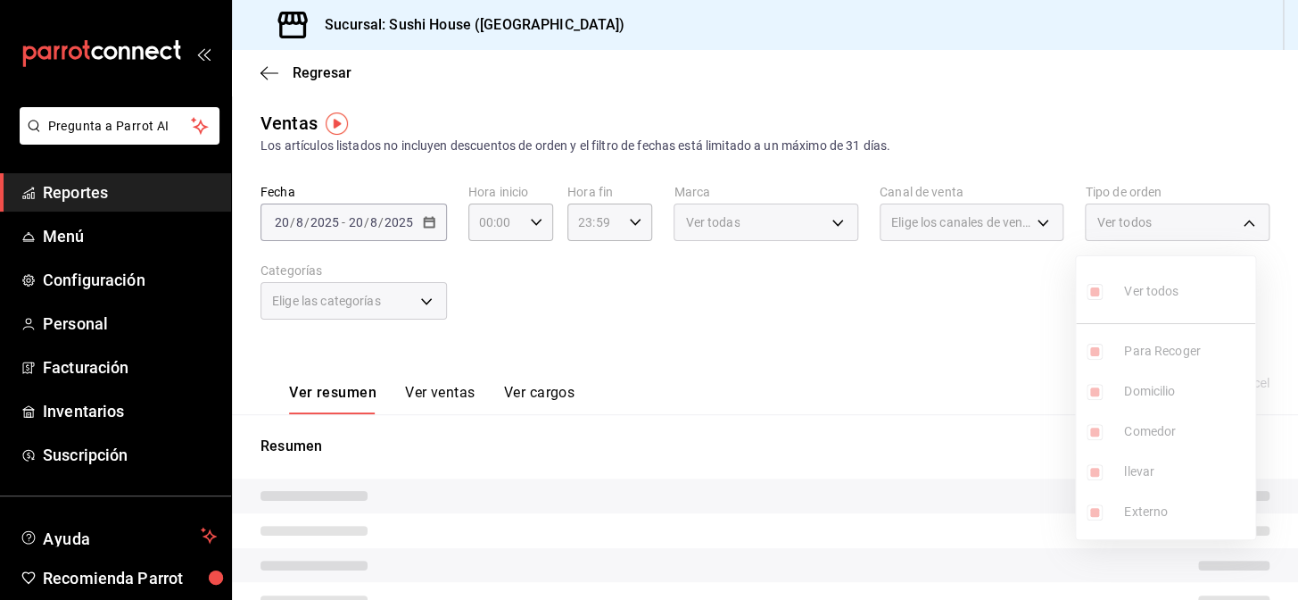
click at [982, 314] on div at bounding box center [649, 300] width 1298 height 600
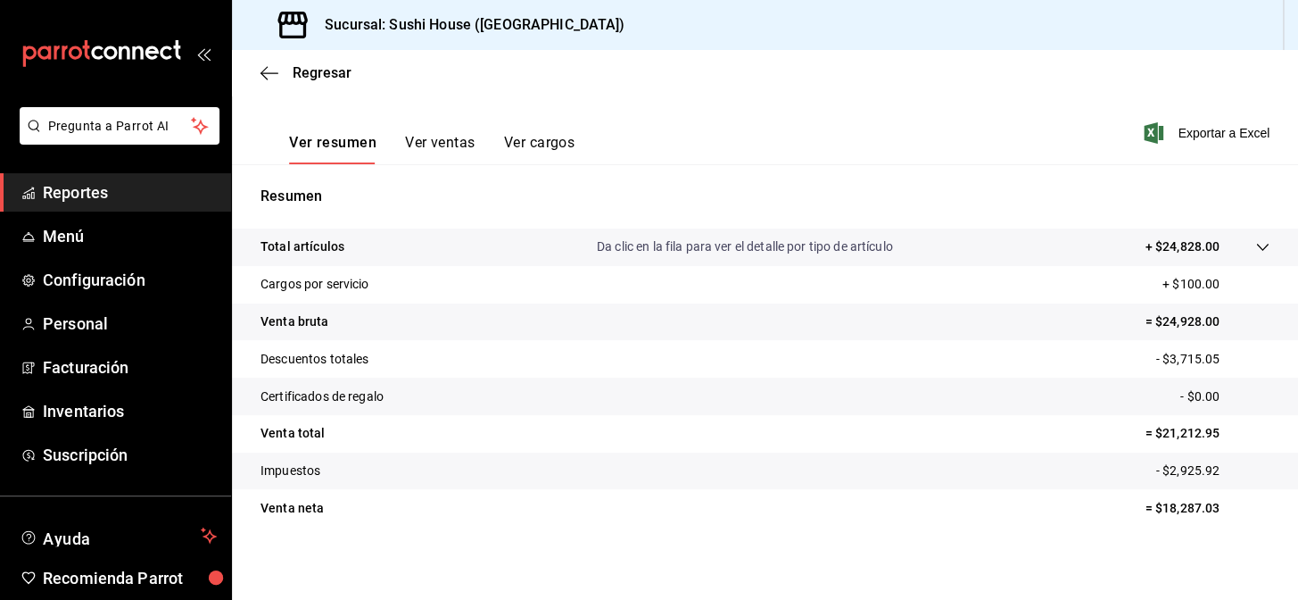
scroll to position [255, 0]
